Goal: Task Accomplishment & Management: Use online tool/utility

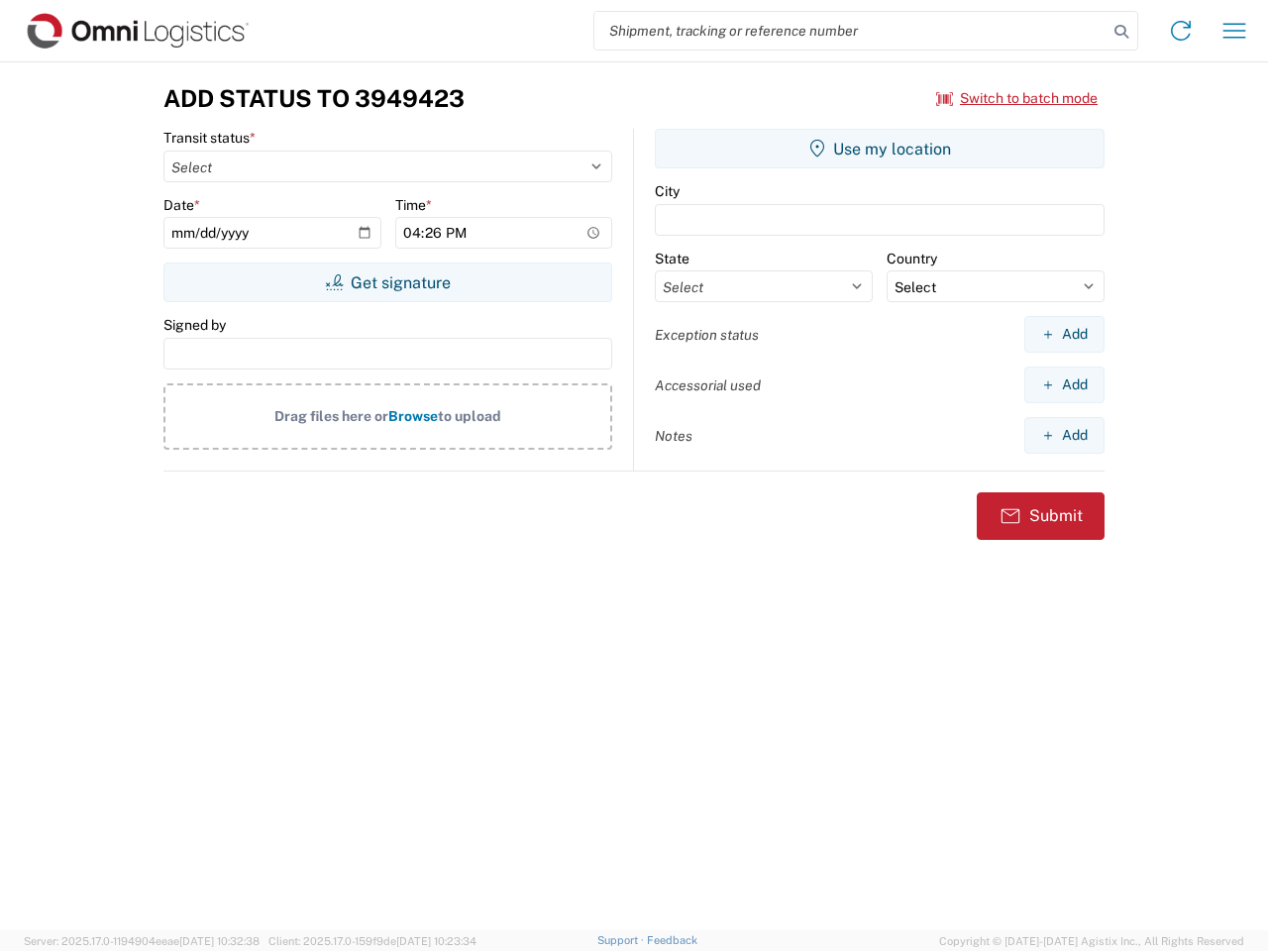
click at [851, 31] on input "search" at bounding box center [851, 31] width 513 height 38
click at [1122, 32] on icon at bounding box center [1122, 32] width 28 height 28
click at [1181, 31] on icon at bounding box center [1181, 31] width 32 height 32
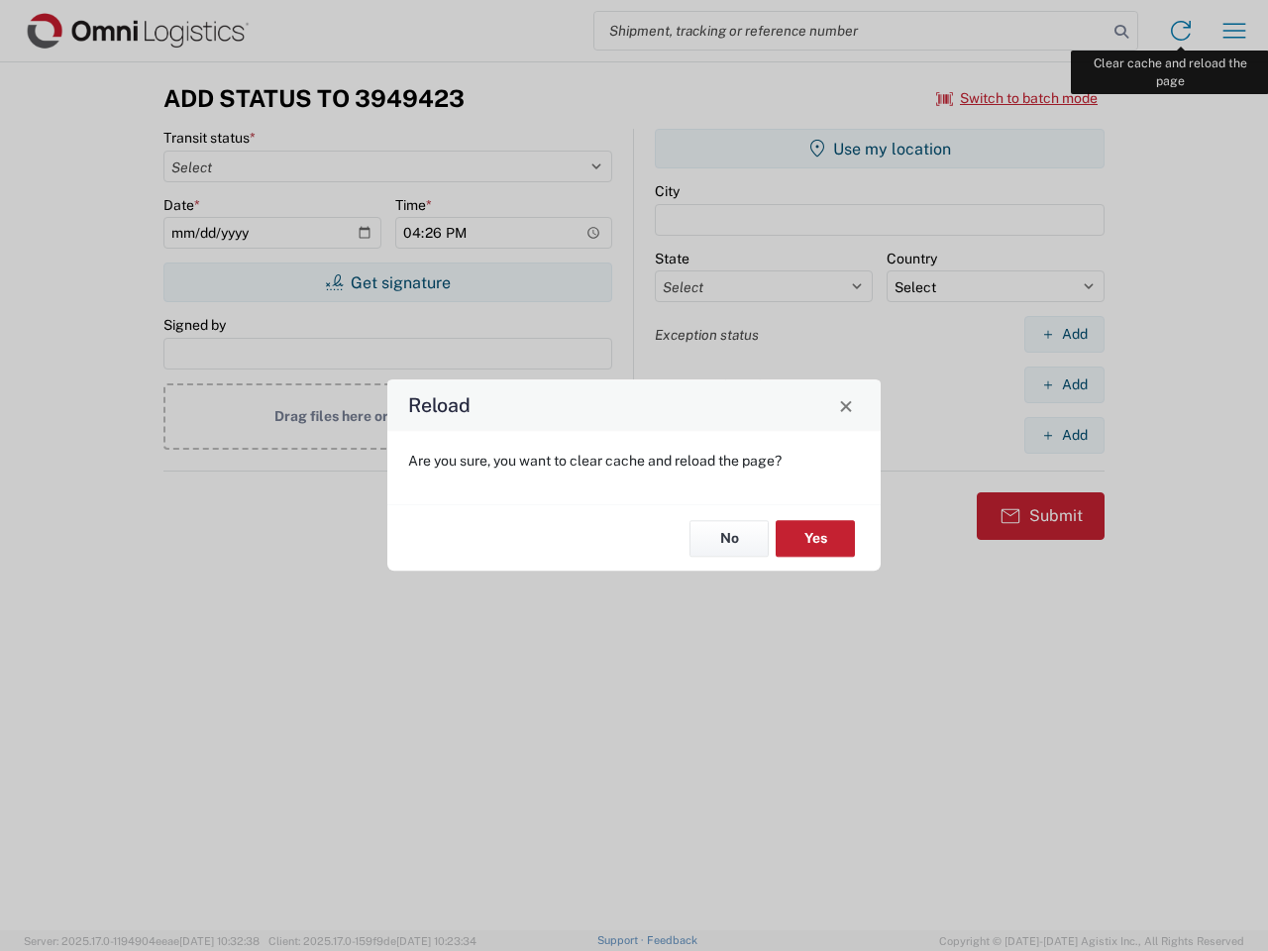
click at [1235, 31] on div "Reload Are you sure, you want to clear cache and reload the page? No Yes" at bounding box center [634, 475] width 1268 height 951
click at [1018, 98] on div "Reload Are you sure, you want to clear cache and reload the page? No Yes" at bounding box center [634, 475] width 1268 height 951
click at [387, 282] on div "Reload Are you sure, you want to clear cache and reload the page? No Yes" at bounding box center [634, 475] width 1268 height 951
click at [880, 149] on div "Reload Are you sure, you want to clear cache and reload the page? No Yes" at bounding box center [634, 475] width 1268 height 951
click at [1064, 334] on div "Reload Are you sure, you want to clear cache and reload the page? No Yes" at bounding box center [634, 475] width 1268 height 951
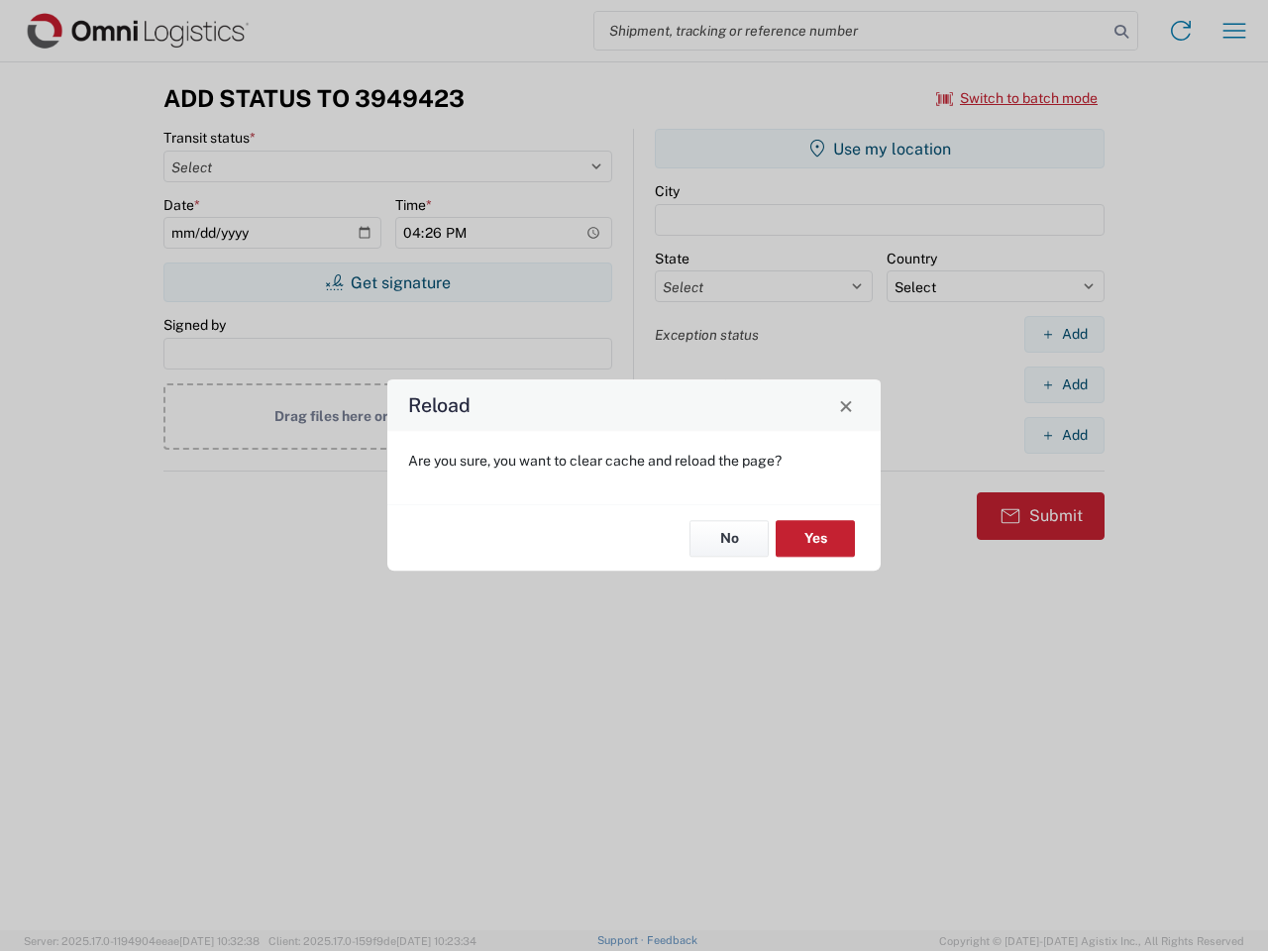
click at [1064, 384] on div "Reload Are you sure, you want to clear cache and reload the page? No Yes" at bounding box center [634, 475] width 1268 height 951
click at [1064, 435] on div "Reload Are you sure, you want to clear cache and reload the page? No Yes" at bounding box center [634, 475] width 1268 height 951
